Goal: Task Accomplishment & Management: Manage account settings

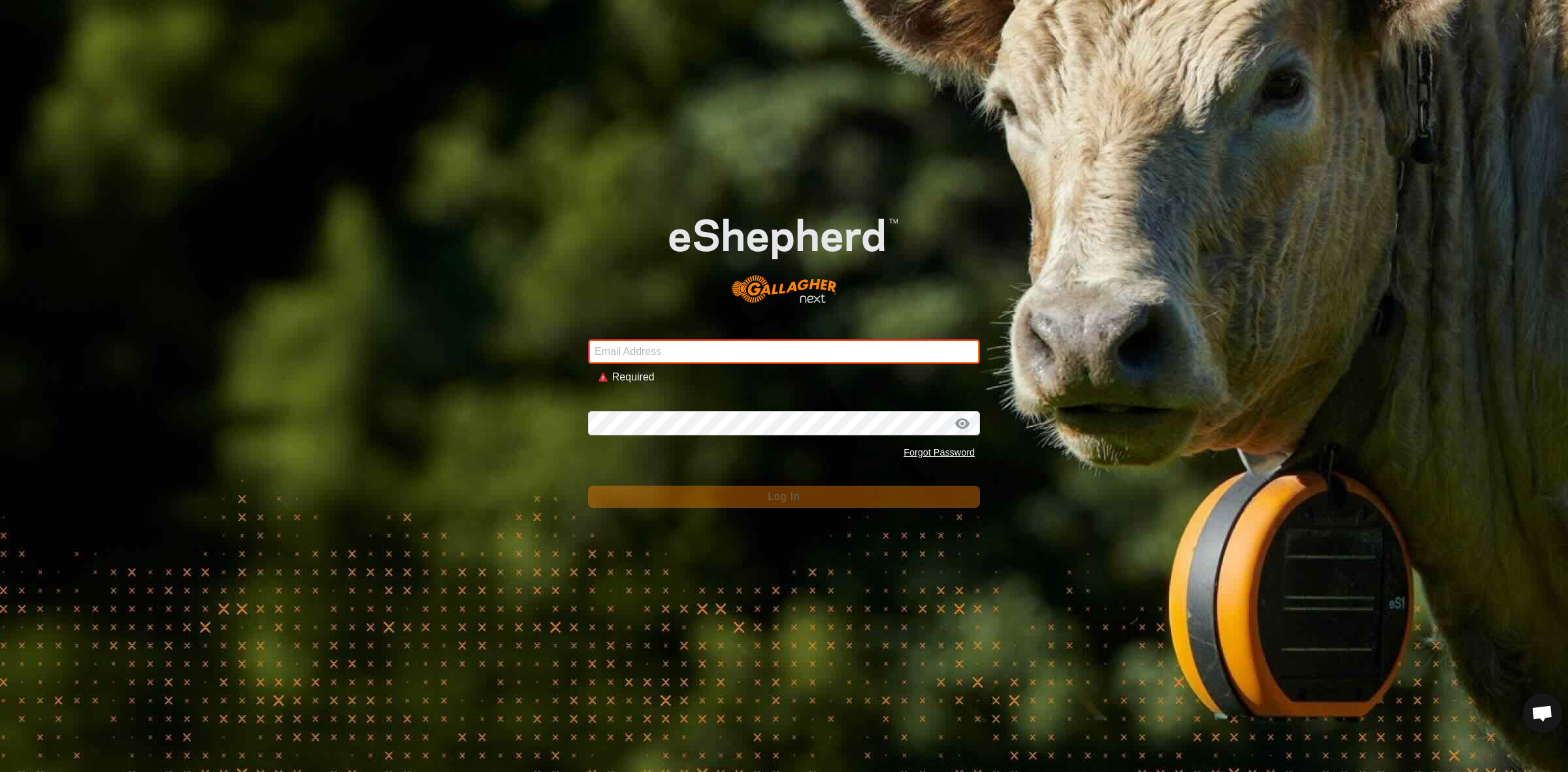
type input "jacqui@westrange.co.nz"
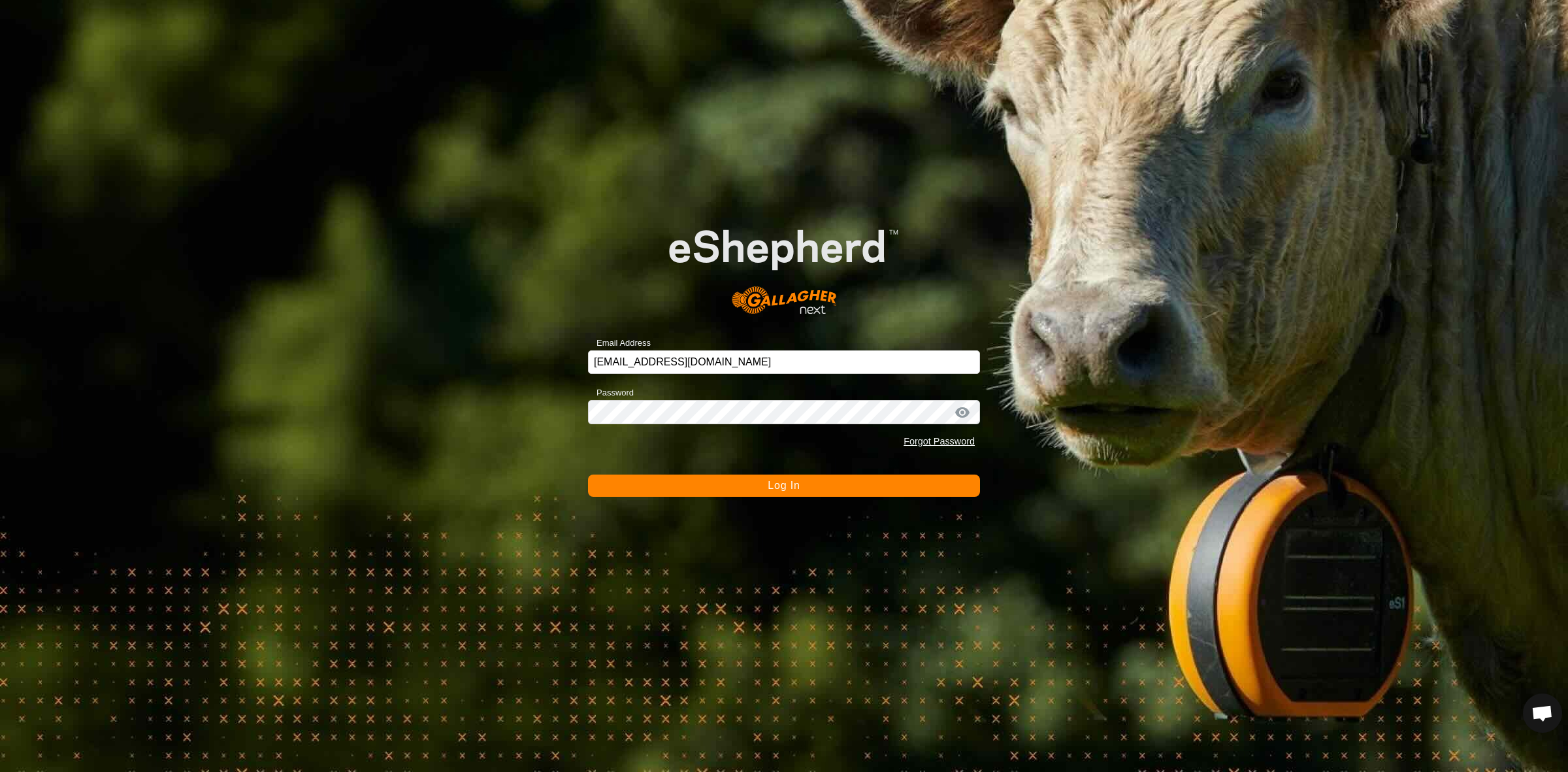
click at [730, 482] on button "Log In" at bounding box center [784, 486] width 392 height 22
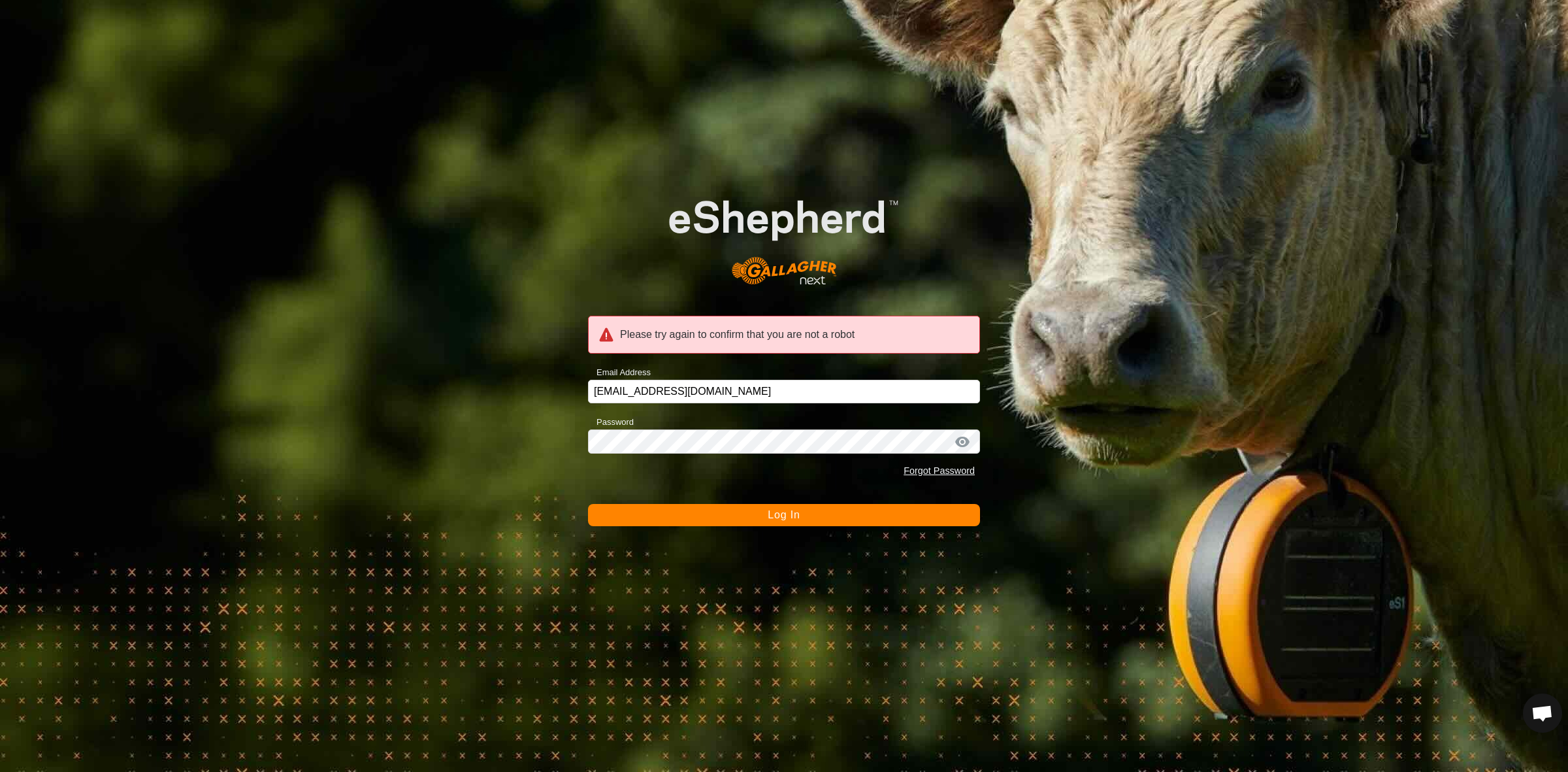
click at [769, 514] on span "Log In" at bounding box center [784, 514] width 32 height 11
click at [763, 387] on input "jacqui@westrange.co.nz" at bounding box center [784, 391] width 392 height 24
click at [757, 515] on button "Log In" at bounding box center [784, 515] width 392 height 22
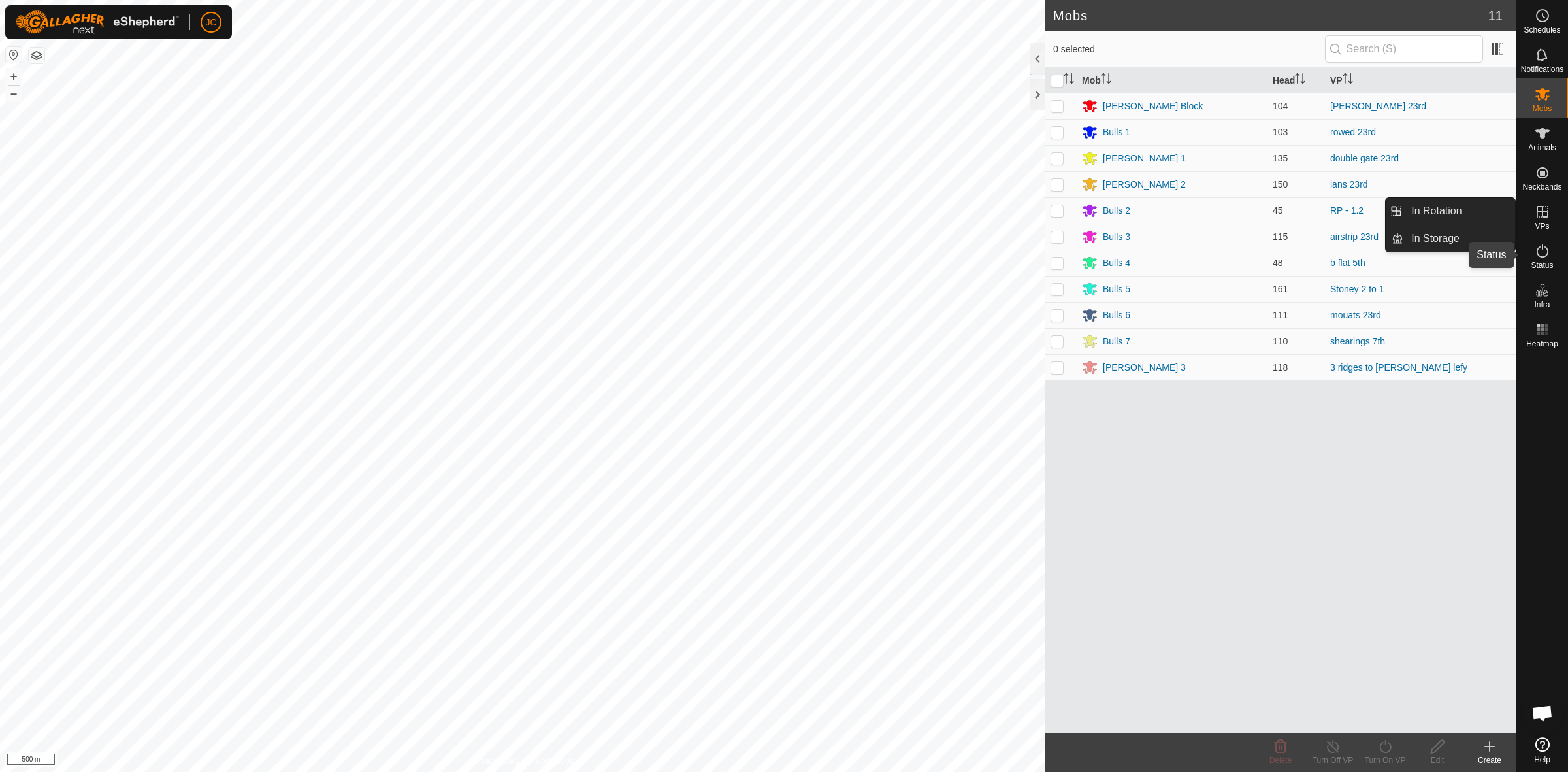
drag, startPoint x: 1537, startPoint y: 262, endPoint x: 1542, endPoint y: 256, distance: 7.8
click at [1537, 262] on span "Status" at bounding box center [1542, 265] width 22 height 8
